Goal: Task Accomplishment & Management: Manage account settings

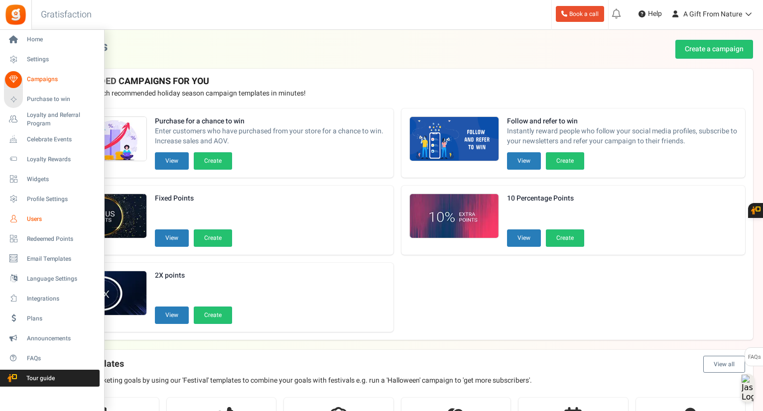
click at [21, 217] on icon at bounding box center [13, 219] width 17 height 17
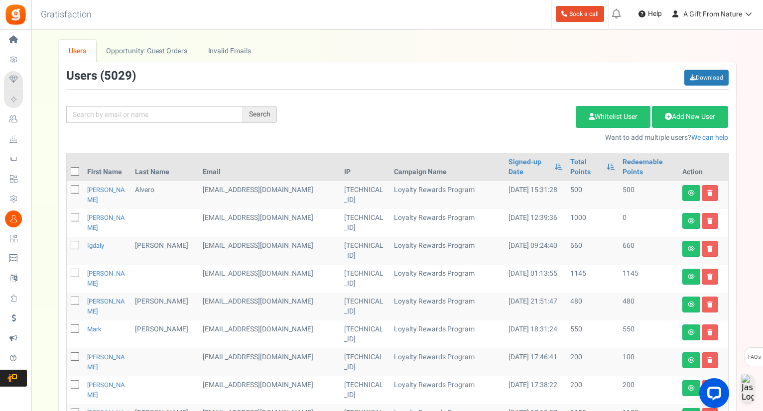
click at [313, 86] on div "Users ( 5029 ) Download" at bounding box center [397, 80] width 663 height 20
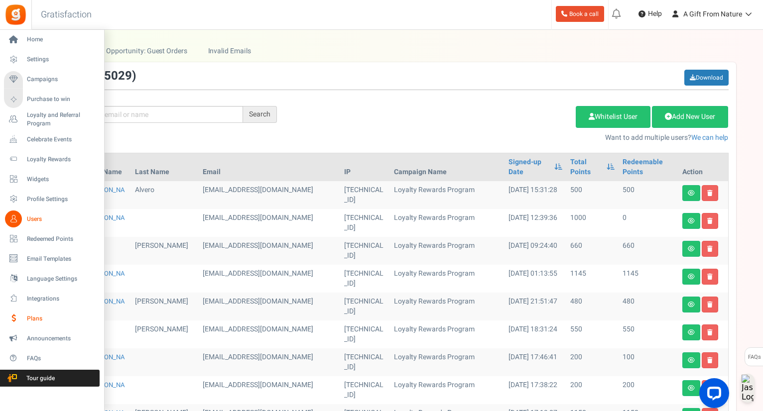
click at [32, 320] on span "Plans" at bounding box center [62, 319] width 70 height 8
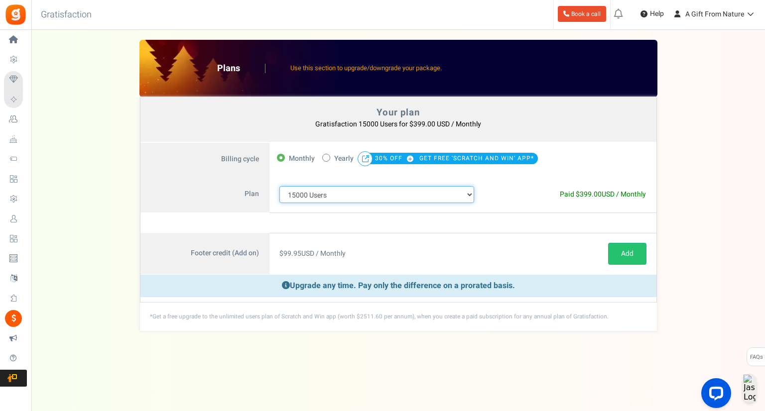
drag, startPoint x: 306, startPoint y: 187, endPoint x: 310, endPoint y: 197, distance: 10.3
click at [306, 187] on select "100 Users 200 Users 500 Users 1000 Users 2000 Users 3000 Users 4000 Users 5000 …" at bounding box center [376, 194] width 195 height 17
click at [279, 186] on select "100 Users 200 Users 500 Users 1000 Users 2000 Users 3000 Users 4000 Users 5000 …" at bounding box center [376, 194] width 195 height 17
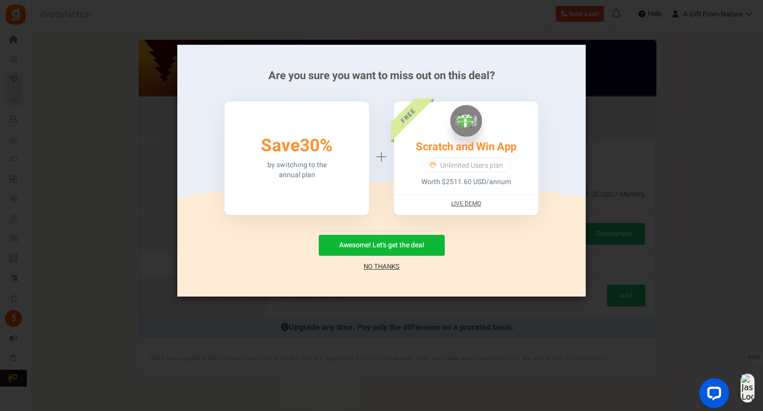
click at [379, 268] on link "No Thanks" at bounding box center [382, 267] width 36 height 10
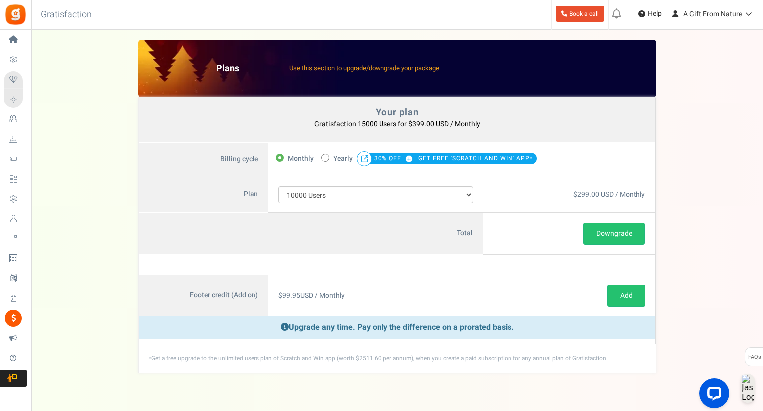
click at [510, 192] on div "$299.00 USD / Monthly Free" at bounding box center [569, 194] width 172 height 37
click at [426, 196] on select "100 Users 200 Users 500 Users 1000 Users 2000 Users 3000 Users 4000 Users 5000 …" at bounding box center [375, 194] width 195 height 17
click at [278, 186] on select "100 Users 200 Users 500 Users 1000 Users 2000 Users 3000 Users 4000 Users 5000 …" at bounding box center [375, 194] width 195 height 17
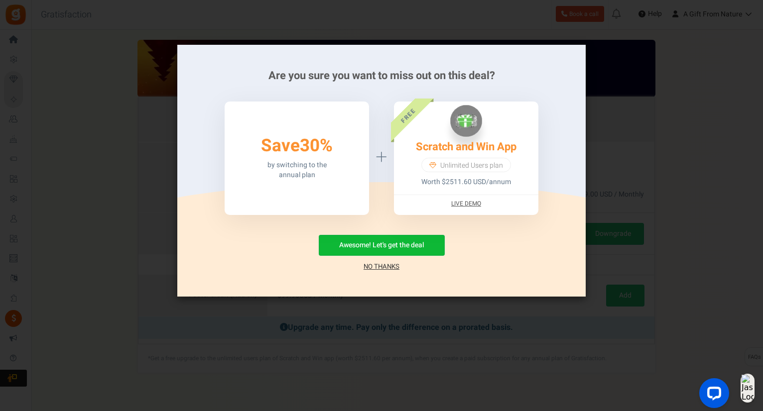
click at [393, 272] on link "No Thanks" at bounding box center [382, 267] width 36 height 10
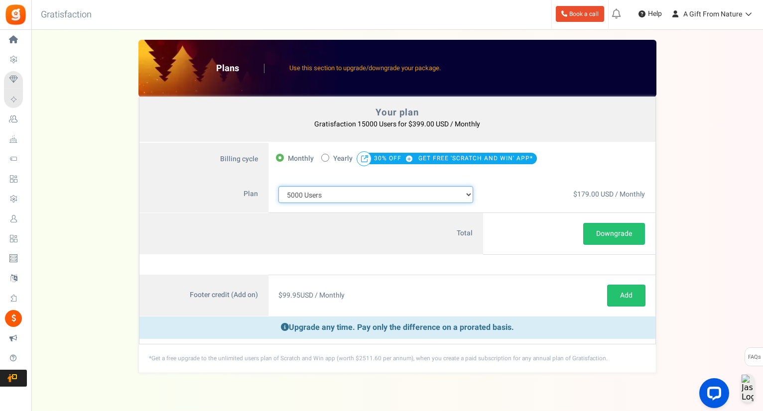
click at [375, 198] on select "100 Users 200 Users 500 Users 1000 Users 2000 Users 3000 Users 4000 Users 5000 …" at bounding box center [375, 194] width 195 height 17
click at [278, 186] on select "100 Users 200 Users 500 Users 1000 Users 2000 Users 3000 Users 4000 Users 5000 …" at bounding box center [375, 194] width 195 height 17
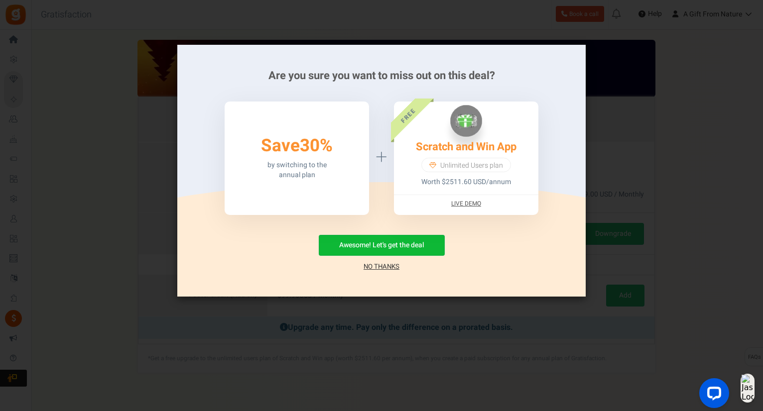
click at [373, 270] on link "No Thanks" at bounding box center [382, 267] width 36 height 10
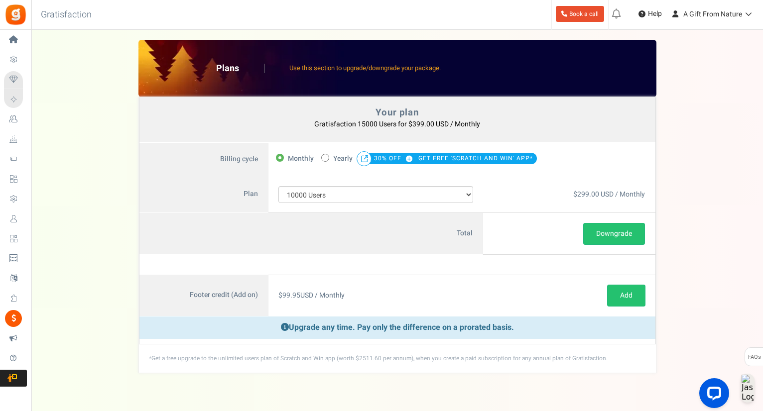
click at [525, 189] on div "$299.00 USD / Monthly Free" at bounding box center [569, 194] width 172 height 37
click at [518, 197] on div "$299.00 USD / Monthly Free" at bounding box center [569, 194] width 172 height 37
click at [462, 199] on select "100 Users 200 Users 500 Users 1000 Users 2000 Users 3000 Users 4000 Users 5000 …" at bounding box center [375, 194] width 195 height 17
click at [278, 186] on select "100 Users 200 Users 500 Users 1000 Users 2000 Users 3000 Users 4000 Users 5000 …" at bounding box center [375, 194] width 195 height 17
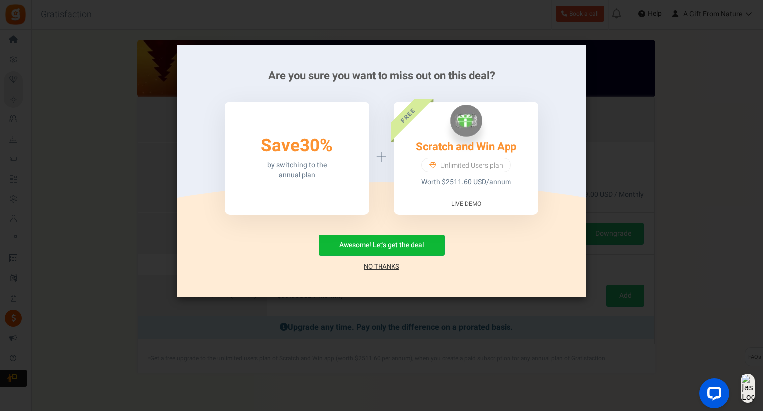
click at [383, 265] on link "No Thanks" at bounding box center [382, 267] width 36 height 10
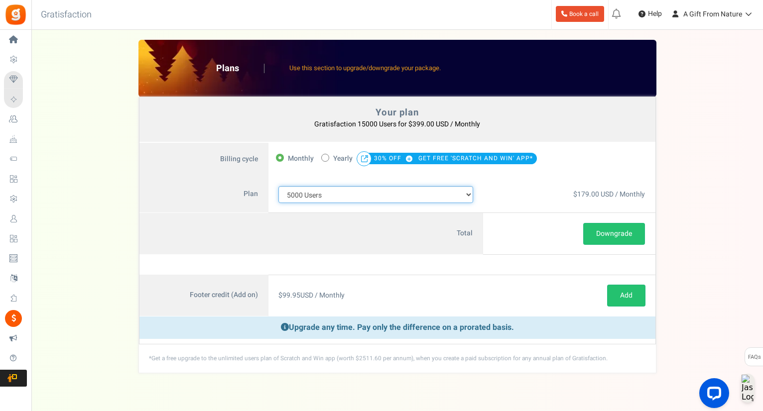
drag, startPoint x: 388, startPoint y: 190, endPoint x: 384, endPoint y: 202, distance: 12.5
click at [388, 190] on select "100 Users 200 Users 500 Users 1000 Users 2000 Users 3000 Users 4000 Users 5000 …" at bounding box center [375, 194] width 195 height 17
select select "714"
click at [278, 186] on select "100 Users 200 Users 500 Users 1000 Users 2000 Users 3000 Users 4000 Users 5000 …" at bounding box center [375, 194] width 195 height 17
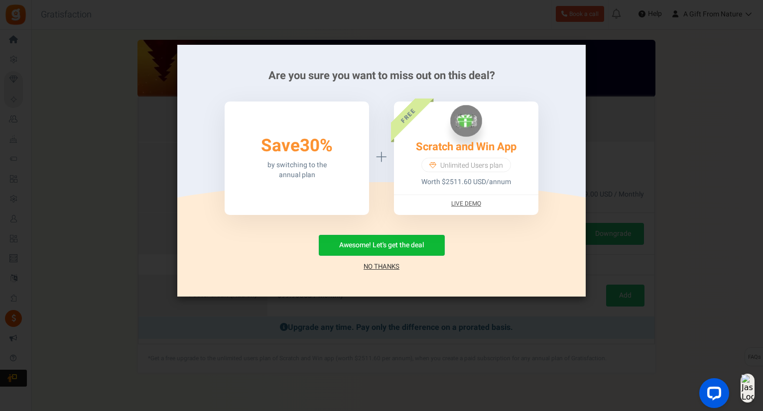
click at [378, 270] on link "No Thanks" at bounding box center [382, 267] width 36 height 10
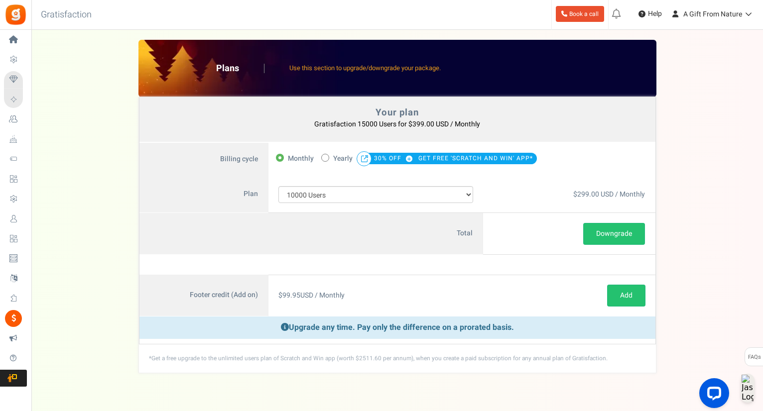
click at [507, 220] on div "credit - $0 USD of 337 Day(s) $299.00 USD / Monthly Free $299.00 USD / Monthly …" at bounding box center [569, 234] width 172 height 42
click at [450, 200] on select "100 Users 200 Users 500 Users 1000 Users 2000 Users 3000 Users 4000 Users 5000 …" at bounding box center [375, 194] width 195 height 17
click at [518, 187] on div "$299.00 USD / Monthly Free" at bounding box center [569, 194] width 172 height 37
click at [579, 240] on div "Downgrade or Upgrade and Renewal or Downgrade and Renewal" at bounding box center [569, 234] width 152 height 22
click at [595, 238] on button "Downgrade" at bounding box center [614, 234] width 62 height 22
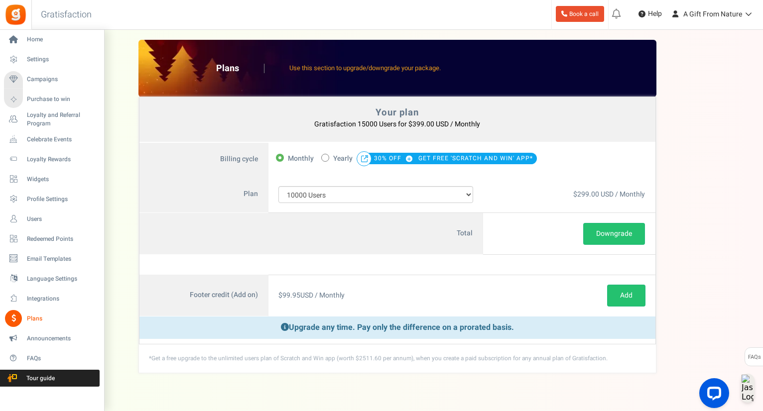
click at [27, 317] on span "Plans" at bounding box center [62, 319] width 70 height 8
click at [40, 301] on span "Integrations" at bounding box center [62, 299] width 70 height 8
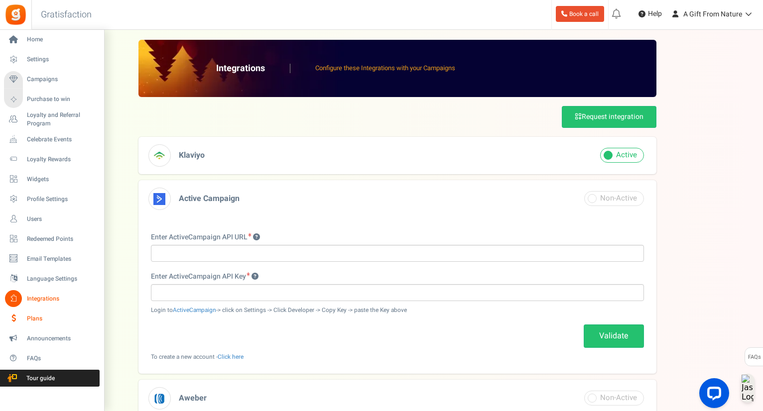
click at [16, 322] on icon at bounding box center [13, 318] width 17 height 17
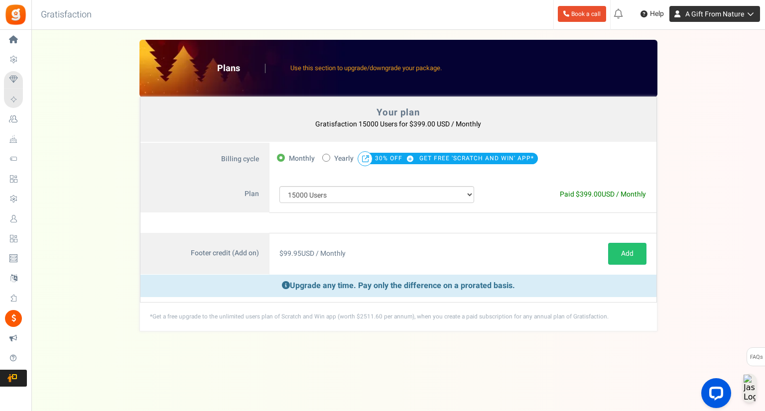
click at [708, 15] on span "A Gift From Nature" at bounding box center [714, 14] width 59 height 10
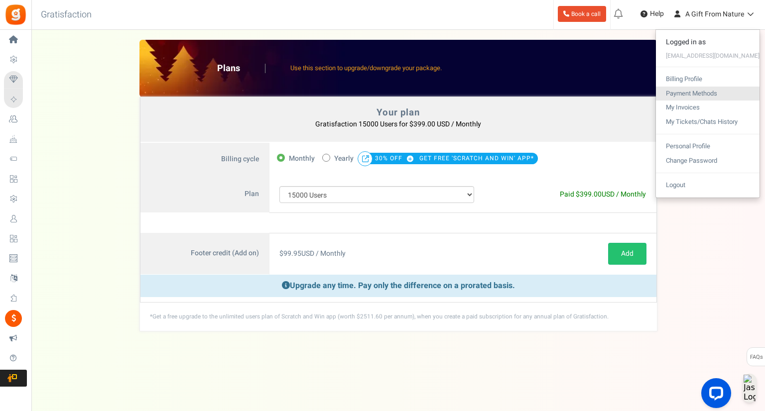
click at [691, 93] on link "Payment Methods" at bounding box center [708, 94] width 104 height 14
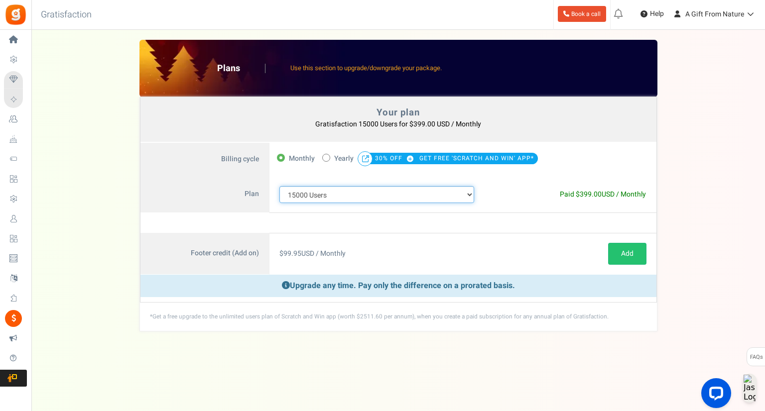
click at [339, 191] on select "100 Users 200 Users 500 Users 1000 Users 2000 Users 3000 Users 4000 Users 5000 …" at bounding box center [376, 194] width 195 height 17
select select "714"
click at [279, 186] on select "100 Users 200 Users 500 Users 1000 Users 2000 Users 3000 Users 4000 Users 5000 …" at bounding box center [376, 194] width 195 height 17
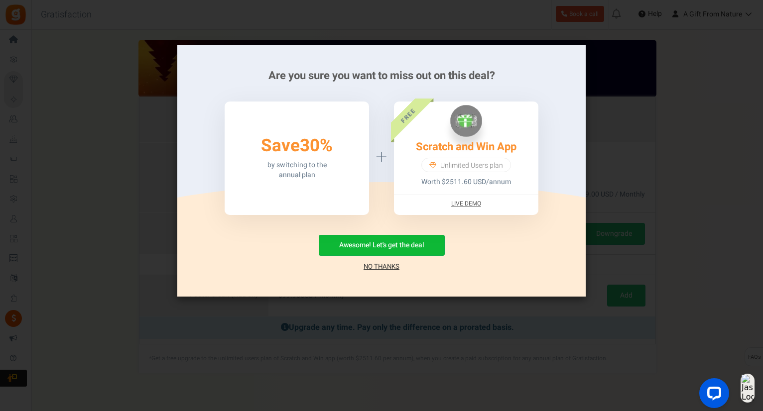
click at [387, 265] on link "No Thanks" at bounding box center [382, 267] width 36 height 10
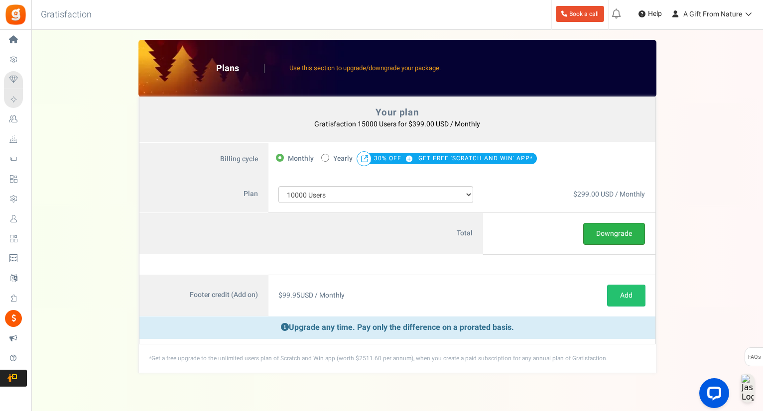
click at [616, 235] on button "Downgrade" at bounding box center [614, 234] width 62 height 22
